Goal: Find specific page/section: Find specific page/section

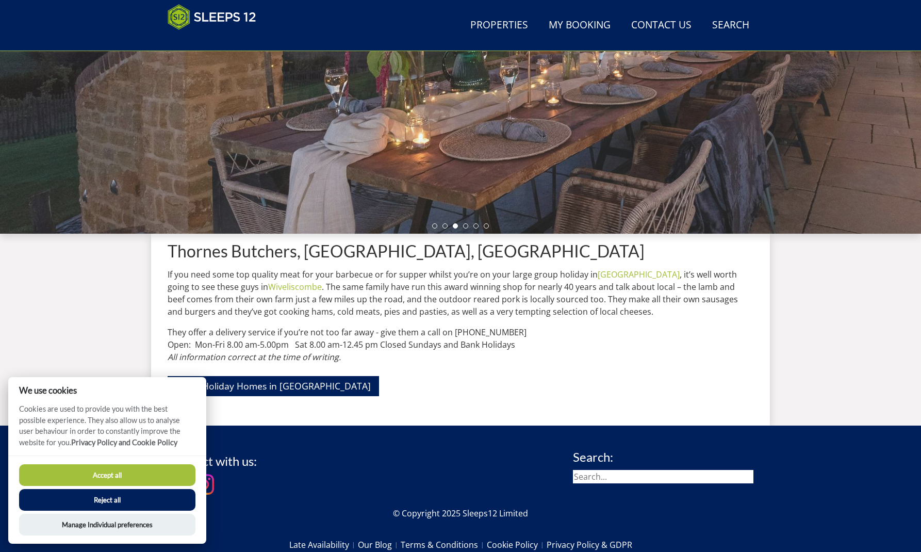
scroll to position [208, 0]
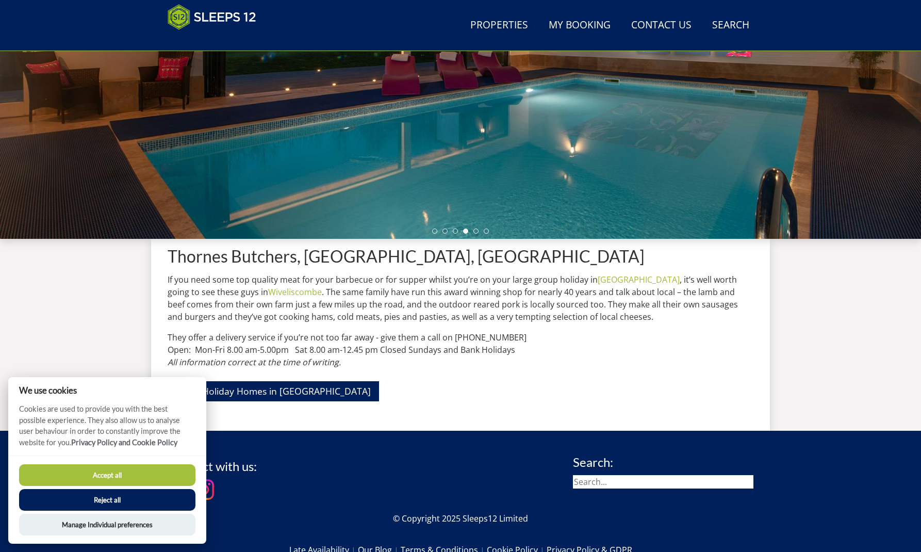
click at [99, 471] on button "Accept all" at bounding box center [107, 475] width 176 height 22
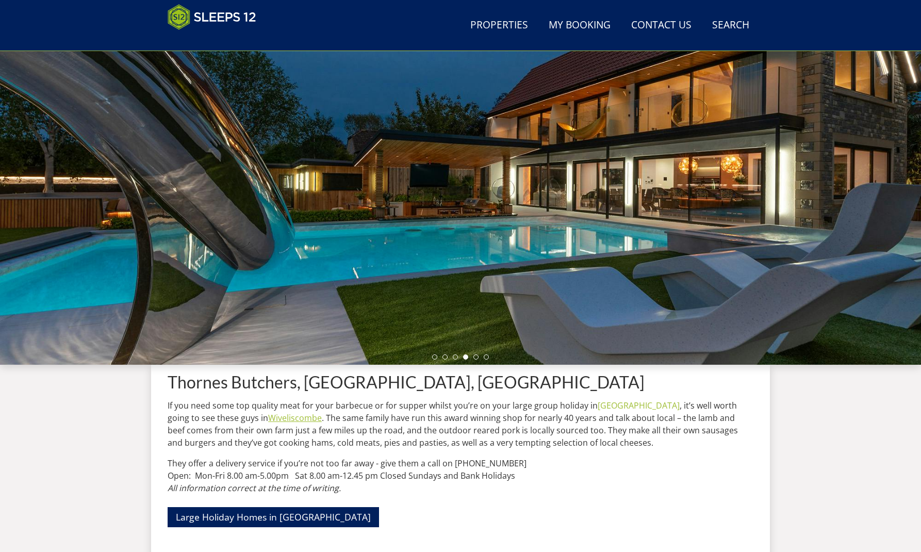
scroll to position [81, 0]
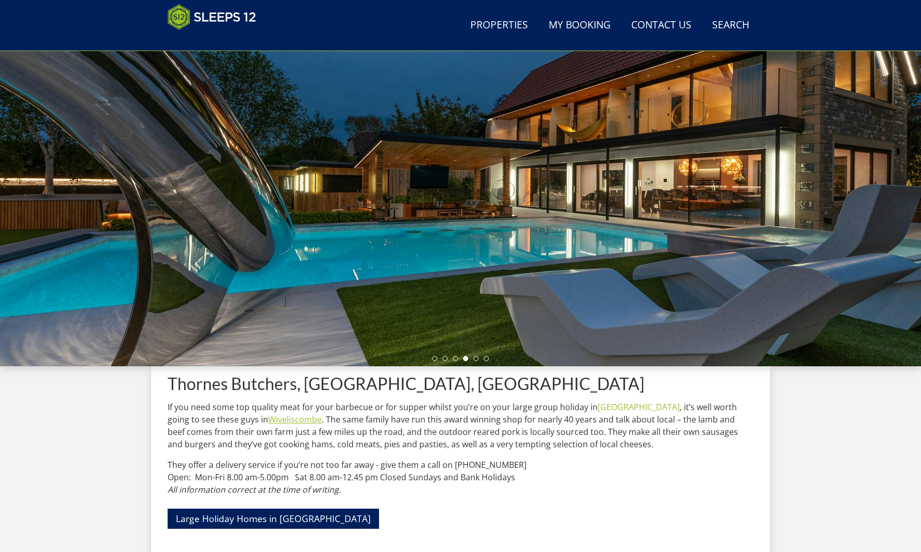
click at [268, 418] on link "Wiveliscombe" at bounding box center [295, 419] width 54 height 11
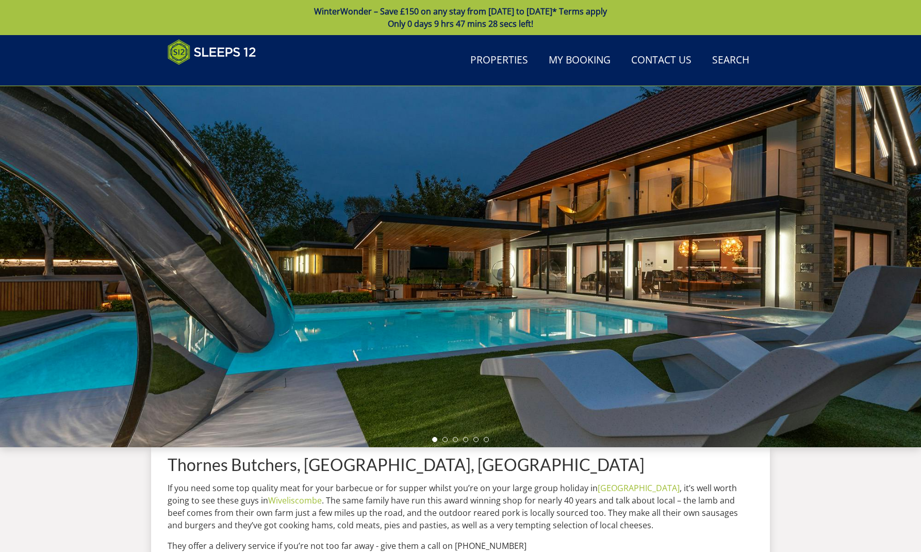
scroll to position [81, 0]
